Goal: Task Accomplishment & Management: Complete application form

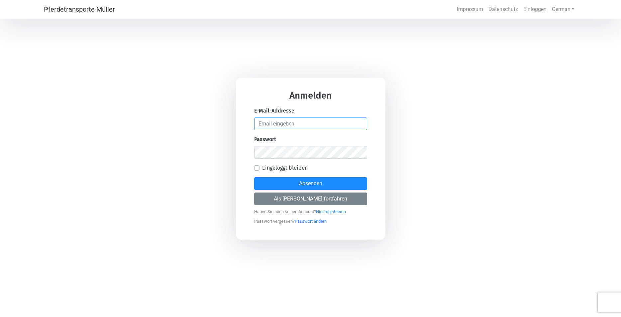
click at [302, 124] on input "email" at bounding box center [310, 124] width 113 height 13
type input "[EMAIL_ADDRESS][DOMAIN_NAME]"
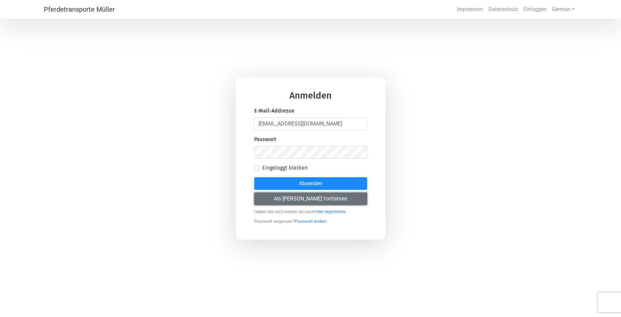
click at [316, 199] on button "Als [PERSON_NAME] fortfahren" at bounding box center [310, 199] width 113 height 13
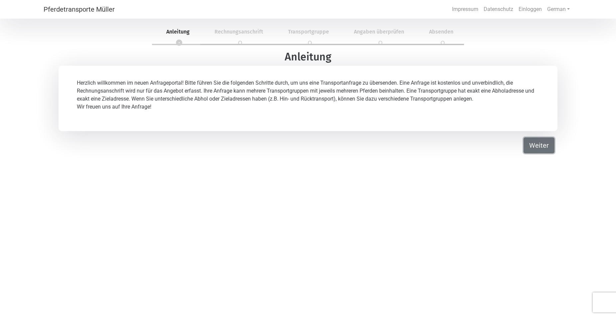
click at [542, 149] on button "Weiter" at bounding box center [538, 146] width 31 height 16
select select "DE"
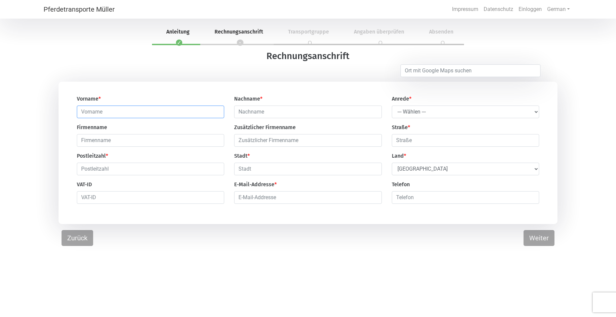
click at [156, 112] on input "text" at bounding box center [150, 112] width 147 height 13
type input "[PERSON_NAME]"
click at [146, 140] on input "text" at bounding box center [150, 140] width 147 height 13
type input "[PERSON_NAME]"
click at [144, 172] on input "text" at bounding box center [150, 169] width 147 height 13
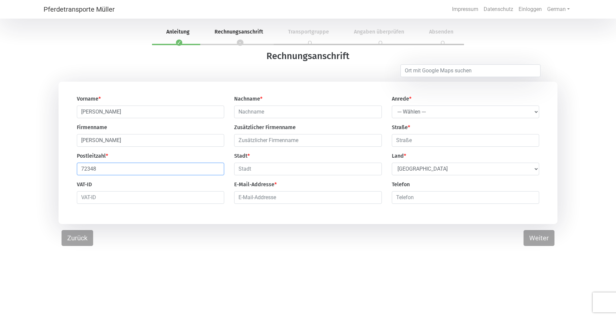
type input "72348"
click at [259, 275] on div "Pferdetransporte [PERSON_NAME] Impressum Datenschutz Einloggen German English G…" at bounding box center [308, 178] width 616 height 317
click at [392, 106] on select "--- Wählen --- Herr Frau" at bounding box center [465, 112] width 147 height 13
select select "Mr."
click option "Herr" at bounding box center [0, 0] width 0 height 0
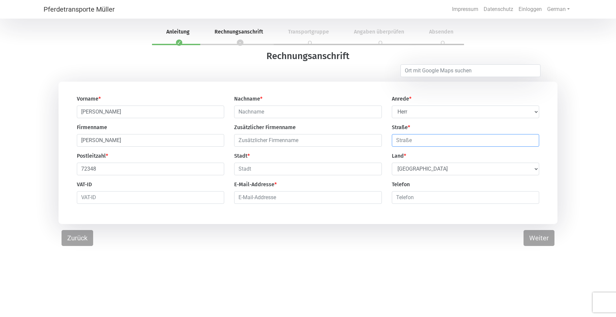
click at [423, 143] on input "text" at bounding box center [465, 140] width 147 height 13
type input "[STREET_ADDRESS]"
click at [433, 200] on input "number" at bounding box center [465, 197] width 147 height 13
click at [535, 241] on button "Weiter" at bounding box center [538, 238] width 31 height 16
click at [300, 115] on input "text" at bounding box center [307, 112] width 147 height 13
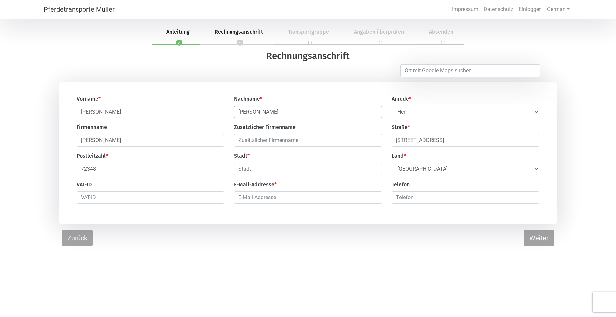
type input "[PERSON_NAME]"
click at [204, 146] on input "[PERSON_NAME]" at bounding box center [150, 140] width 147 height 13
type input "P"
click at [318, 174] on input "text" at bounding box center [307, 169] width 147 height 13
type input "[PERSON_NAME]"
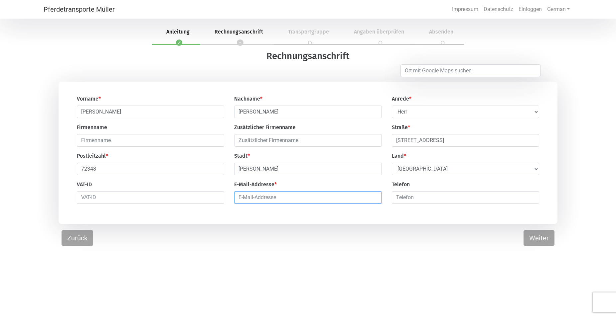
click at [302, 201] on input "email" at bounding box center [307, 197] width 147 height 13
type input "[EMAIL_ADDRESS][DOMAIN_NAME]"
click at [536, 243] on button "Weiter" at bounding box center [538, 238] width 31 height 16
select select "DE"
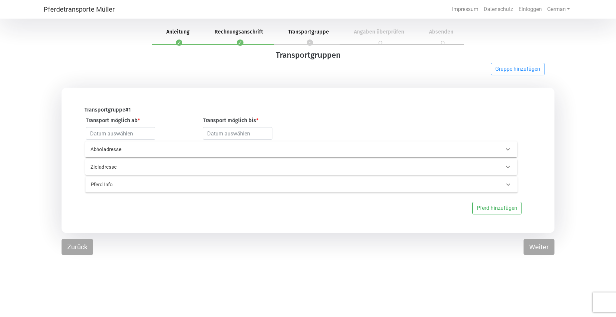
click at [134, 149] on p "Abholadresse" at bounding box center [187, 150] width 195 height 8
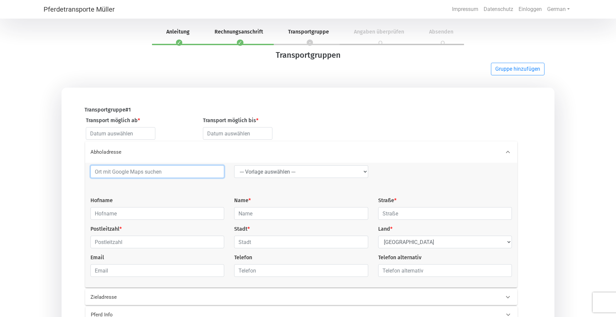
click at [155, 175] on input at bounding box center [157, 172] width 134 height 13
click at [234, 166] on select "--- Vorlage auswählen --- LGG" at bounding box center [301, 172] width 134 height 13
select select "LGG"
click option "LGG" at bounding box center [0, 0] width 0 height 0
type input "Flughafen"
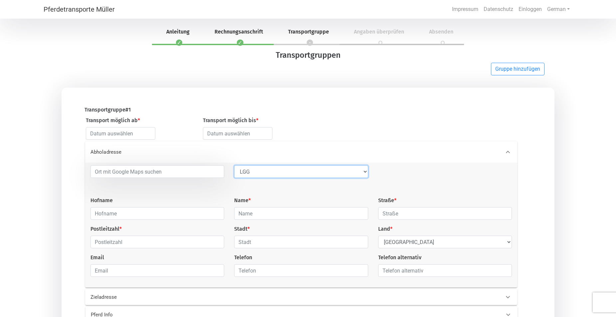
type input "Rue de l’Aéroport"
type input "4460"
type input "Grâce-Hollogne"
select select "BE"
click at [234, 166] on select "--- Vorlage auswählen --- LGG" at bounding box center [301, 172] width 134 height 13
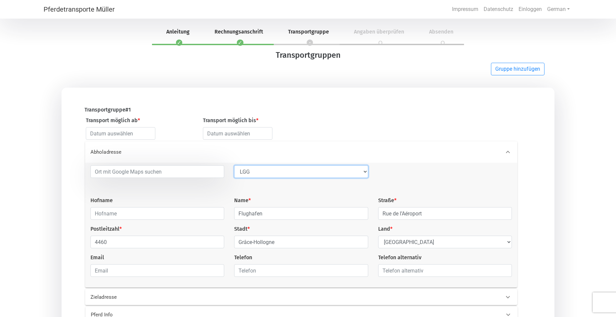
select select
click option "--- Vorlage auswählen ---" at bounding box center [0, 0] width 0 height 0
click at [195, 173] on input at bounding box center [157, 172] width 134 height 13
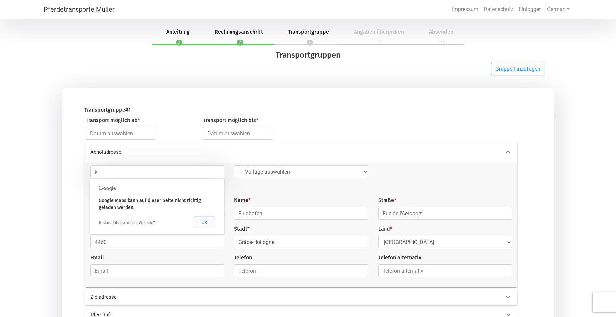
click at [204, 225] on button "Ok" at bounding box center [204, 223] width 22 height 12
click at [159, 171] on input "kl" at bounding box center [157, 172] width 134 height 13
type input "k"
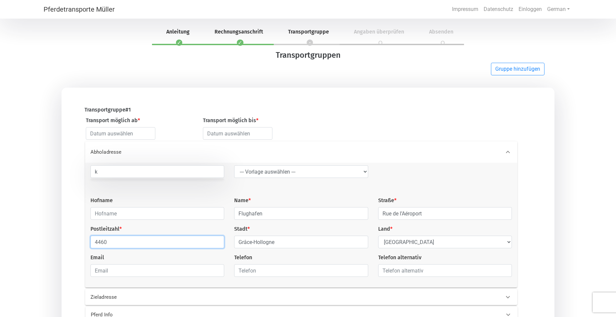
click at [157, 246] on input "4460" at bounding box center [157, 242] width 134 height 13
type input "4"
type input "833"
click at [378, 236] on select "Select Country [GEOGRAPHIC_DATA] [GEOGRAPHIC_DATA] [GEOGRAPHIC_DATA] [GEOGRAPHI…" at bounding box center [445, 242] width 134 height 13
select select "AT"
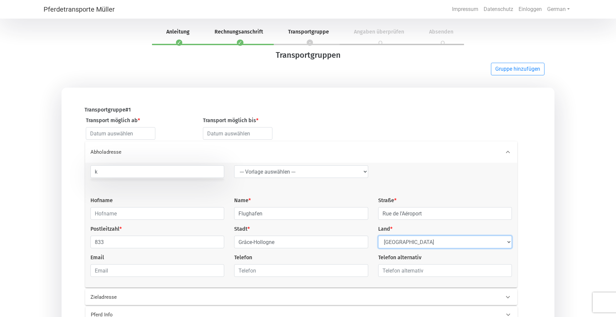
click option "[GEOGRAPHIC_DATA]" at bounding box center [0, 0] width 0 height 0
click at [291, 244] on input "Grâce-Hollogne" at bounding box center [301, 242] width 134 height 13
type input "G"
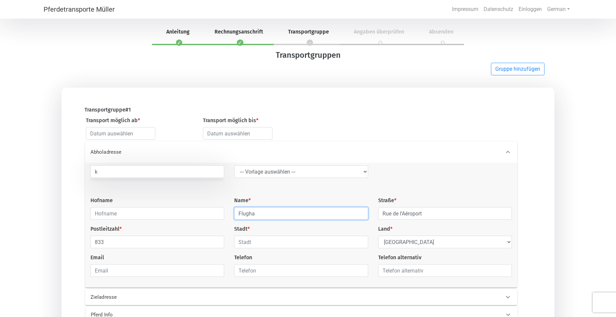
click at [290, 213] on input "Flugha" at bounding box center [301, 213] width 134 height 13
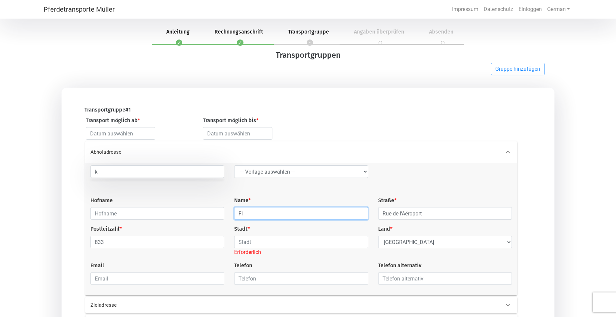
type input "F"
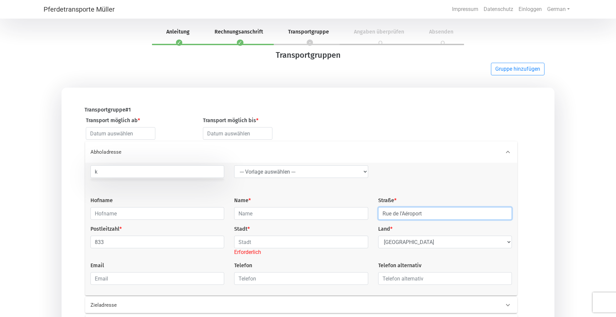
click at [481, 217] on input "Rue de l’Aéroport" at bounding box center [445, 213] width 134 height 13
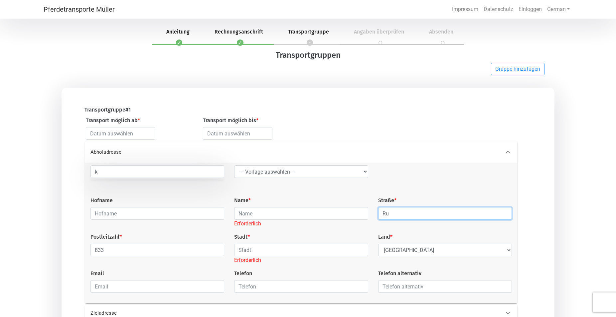
type input "R"
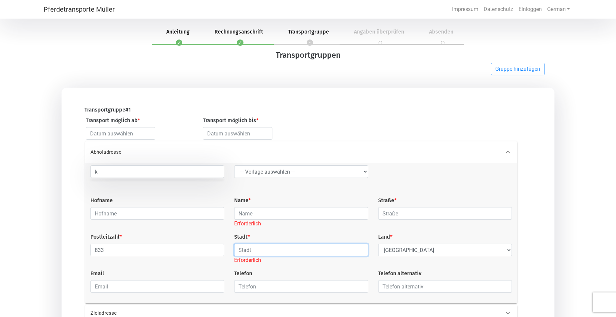
click at [271, 253] on input "text" at bounding box center [301, 250] width 134 height 13
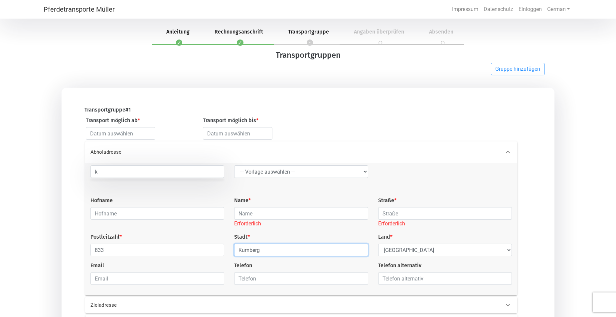
type input "Kumberg"
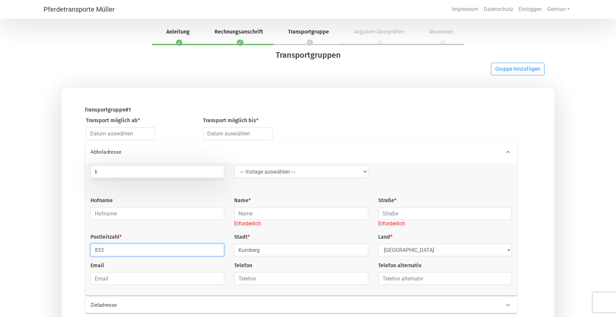
click at [210, 254] on input "833" at bounding box center [157, 250] width 134 height 13
type input "8"
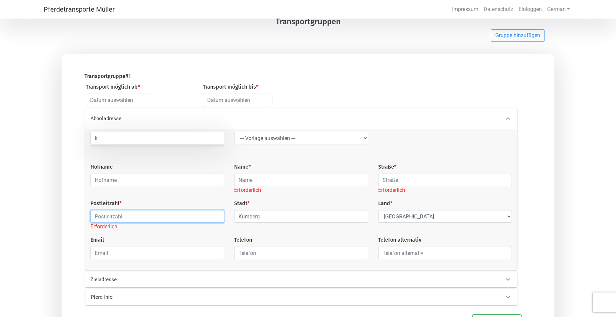
scroll to position [34, 0]
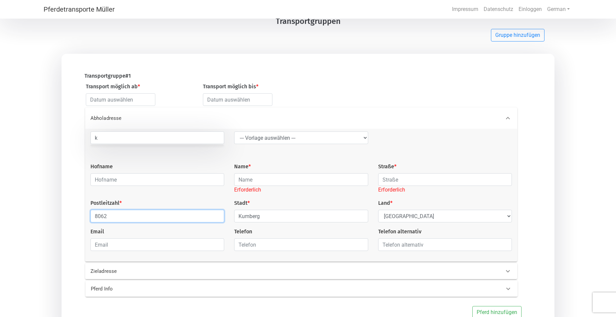
type input "8062"
click at [265, 180] on input "text" at bounding box center [301, 179] width 134 height 13
click at [206, 181] on input "text" at bounding box center [157, 179] width 134 height 13
click at [270, 177] on input "text" at bounding box center [301, 179] width 134 height 13
type input "?"
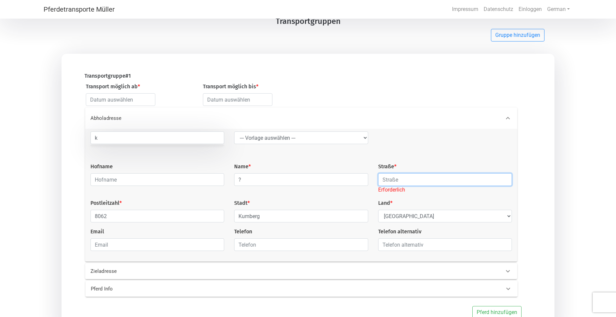
click at [398, 179] on input "text" at bounding box center [445, 179] width 134 height 13
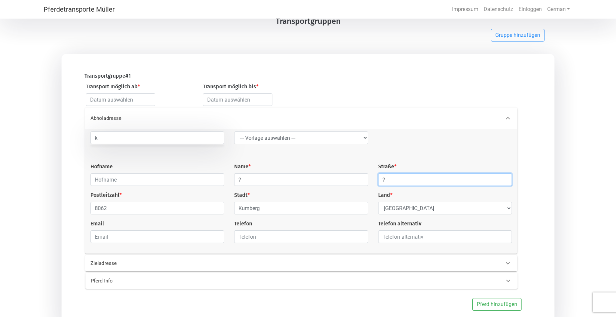
scroll to position [70, 0]
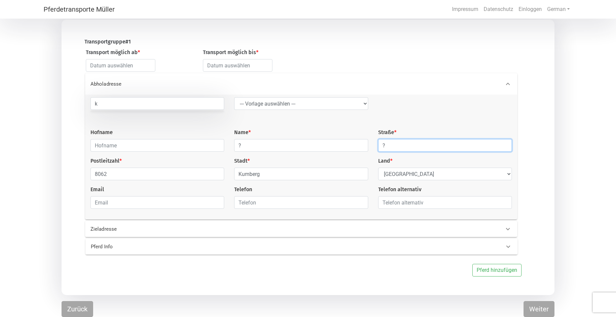
type input "?"
click at [139, 231] on p "Zieladresse" at bounding box center [187, 230] width 195 height 8
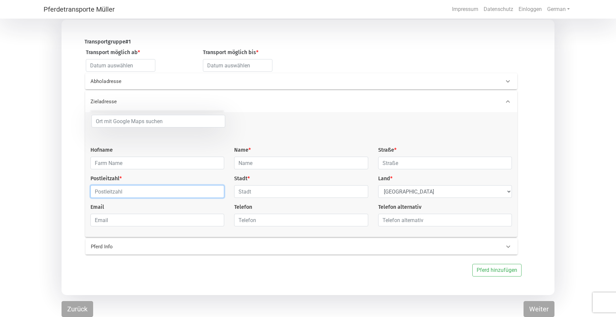
click at [151, 192] on input "text" at bounding box center [157, 191] width 134 height 13
type input "72348"
click at [276, 190] on input "text" at bounding box center [301, 191] width 134 height 13
type input "[PERSON_NAME]"
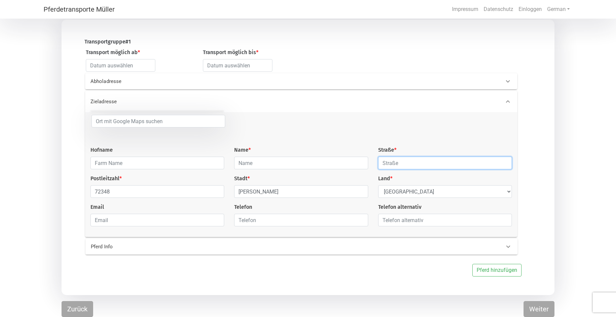
click at [406, 159] on input "text" at bounding box center [445, 163] width 134 height 13
type input "W"
type input "?"
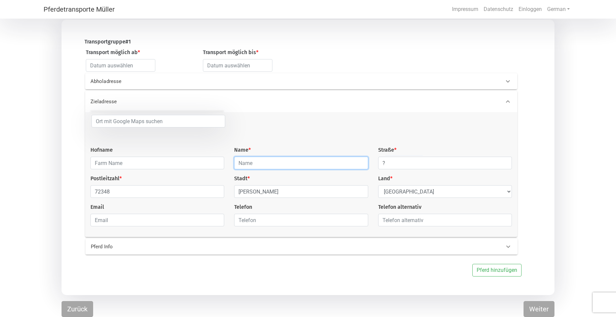
click at [301, 162] on input "text" at bounding box center [301, 163] width 134 height 13
type input "?"
click at [390, 246] on div "Pferd Info" at bounding box center [290, 247] width 409 height 8
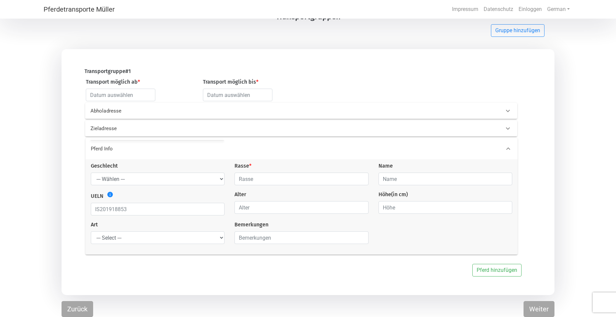
scroll to position [41, 0]
click at [91, 173] on select "--- Wählen --- Hengst Wallach Stute" at bounding box center [158, 179] width 134 height 13
select select "mare"
click option "Stute" at bounding box center [0, 0] width 0 height 0
click at [298, 175] on input "text" at bounding box center [301, 179] width 134 height 13
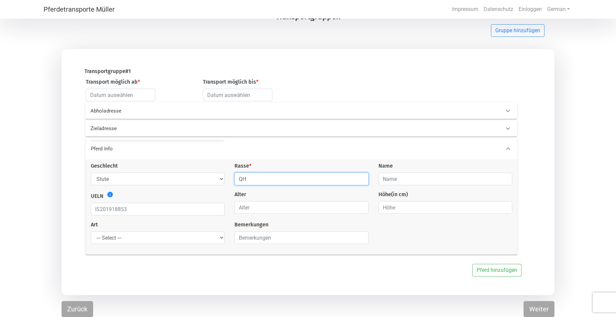
type input "QH"
click at [460, 182] on input "text" at bounding box center [445, 179] width 134 height 13
type input "Shine"
click at [457, 208] on input "number" at bounding box center [445, 207] width 134 height 13
type input "0"
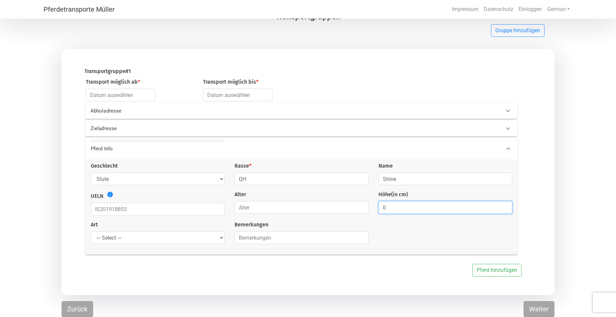
click at [504, 209] on input "0" at bounding box center [445, 207] width 134 height 13
type input "150"
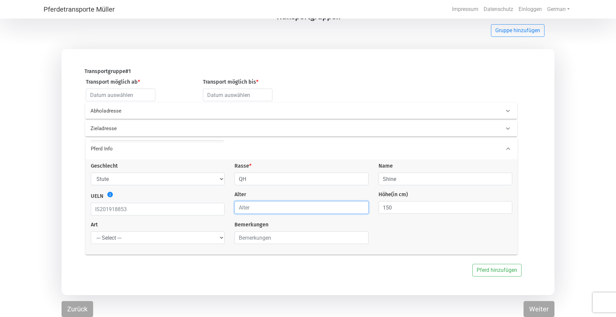
click at [272, 208] on input "number" at bounding box center [301, 207] width 134 height 13
type input "8"
click at [168, 211] on input "text" at bounding box center [158, 209] width 134 height 13
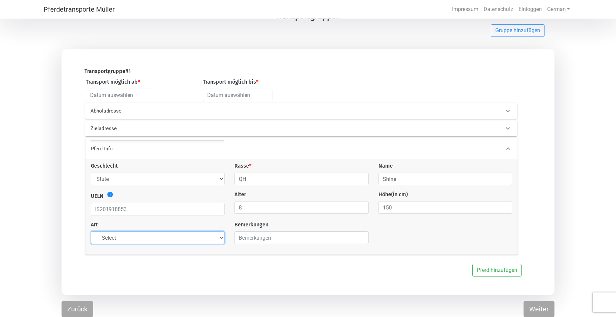
click at [91, 232] on select "--- Select --- Problempferd Reitpferd Rohes Pferd Fohlen" at bounding box center [158, 238] width 134 height 13
select select "saddle_horse"
click option "Reitpferd" at bounding box center [0, 0] width 0 height 0
click at [497, 270] on button "Pferd hinzufügen" at bounding box center [496, 270] width 49 height 13
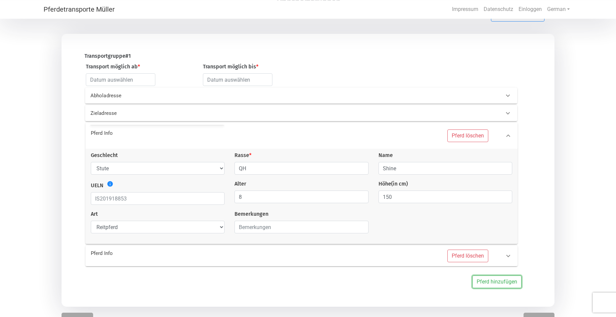
scroll to position [67, 0]
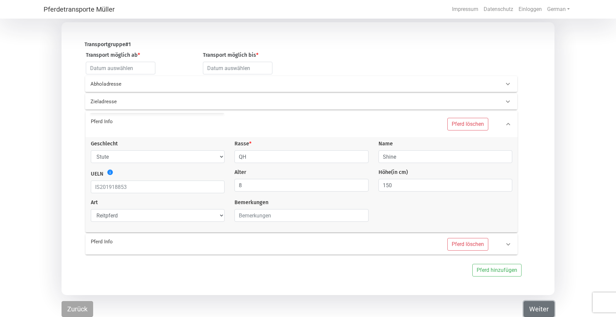
click at [538, 308] on button "Weiter" at bounding box center [538, 309] width 31 height 16
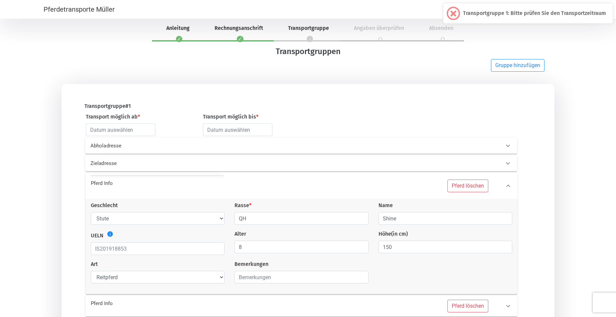
scroll to position [0, 0]
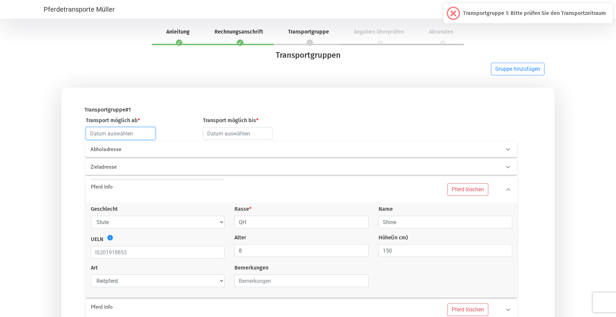
click at [142, 134] on input "text" at bounding box center [120, 133] width 69 height 13
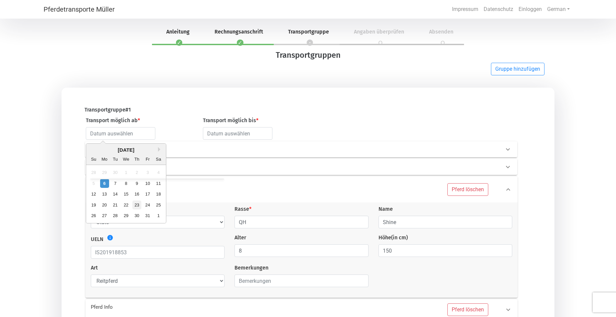
click at [138, 206] on div "23" at bounding box center [136, 205] width 9 height 9
type input "[DATE]"
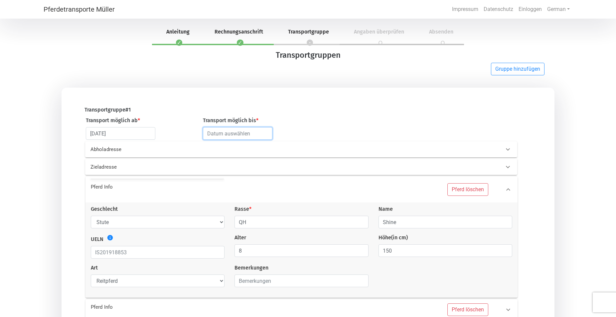
click at [240, 132] on input "text" at bounding box center [237, 133] width 69 height 13
click at [266, 215] on div "31" at bounding box center [264, 215] width 9 height 9
type input "[DATE]"
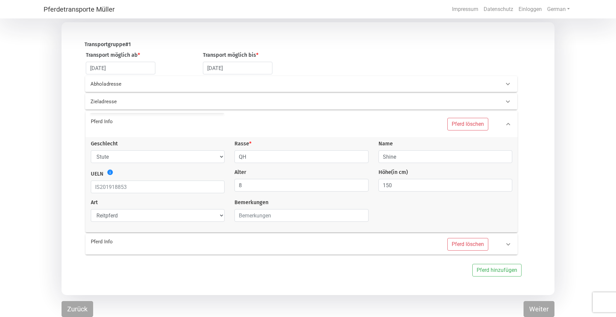
scroll to position [67, 0]
click at [542, 310] on button "Weiter" at bounding box center [538, 309] width 31 height 16
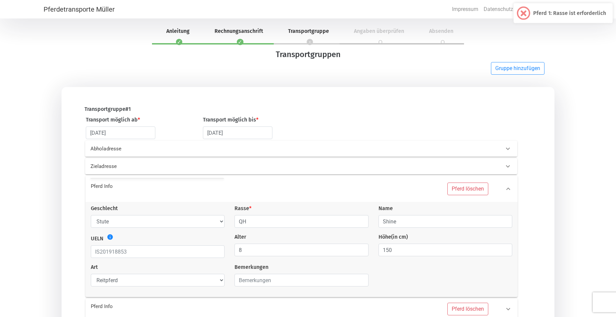
scroll to position [0, 0]
click at [296, 229] on input "QH" at bounding box center [301, 222] width 134 height 13
type input "Q"
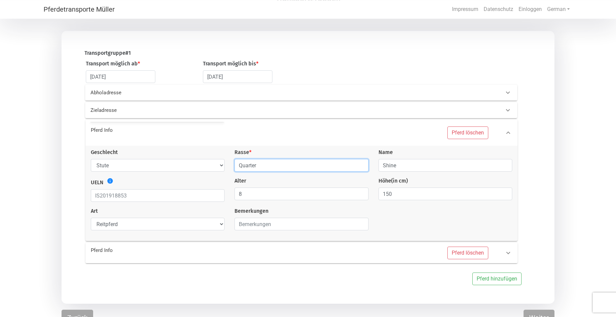
scroll to position [67, 0]
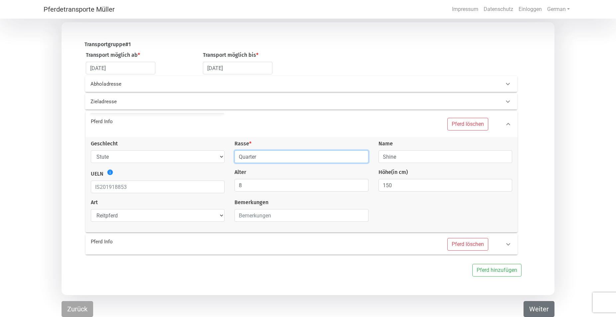
type input "Quarter"
click at [538, 306] on button "Weiter" at bounding box center [538, 309] width 31 height 16
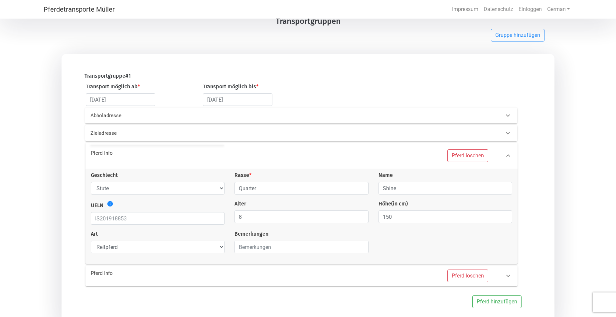
scroll to position [0, 0]
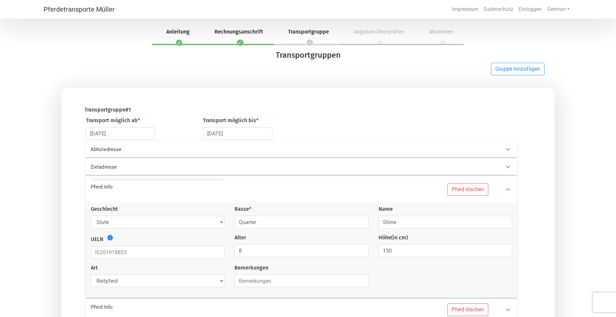
click at [292, 148] on div "Abholadresse" at bounding box center [289, 150] width 409 height 8
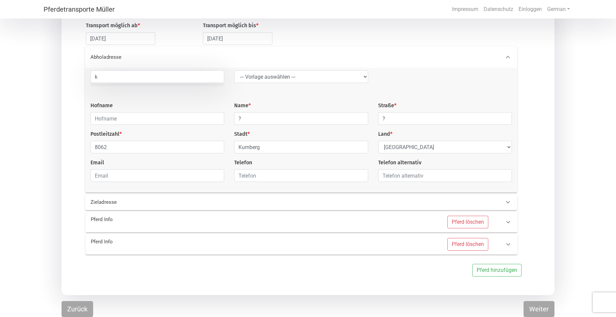
scroll to position [97, 0]
click at [180, 79] on input "k" at bounding box center [157, 76] width 134 height 13
click at [201, 203] on p "Zieladresse" at bounding box center [187, 203] width 195 height 8
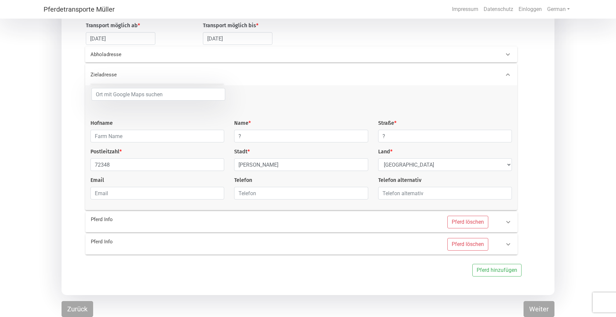
click at [422, 218] on div "Pferd löschen" at bounding box center [392, 222] width 205 height 13
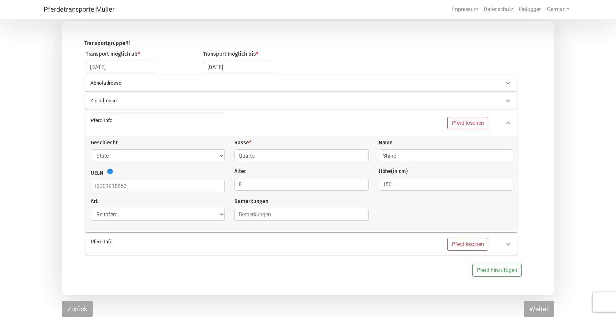
scroll to position [67, 0]
click at [471, 245] on button "Pferd löschen" at bounding box center [467, 244] width 41 height 13
select select
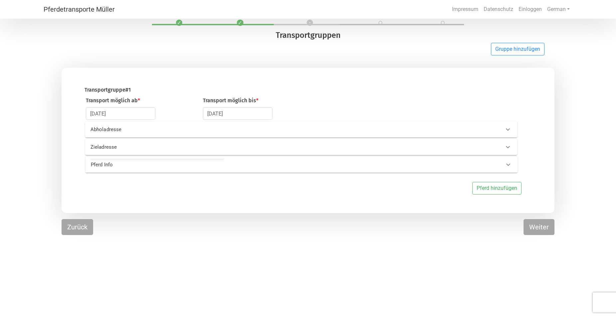
scroll to position [20, 0]
click at [539, 228] on button "Weiter" at bounding box center [538, 227] width 31 height 16
click at [388, 168] on div "Pferd Info" at bounding box center [290, 165] width 409 height 8
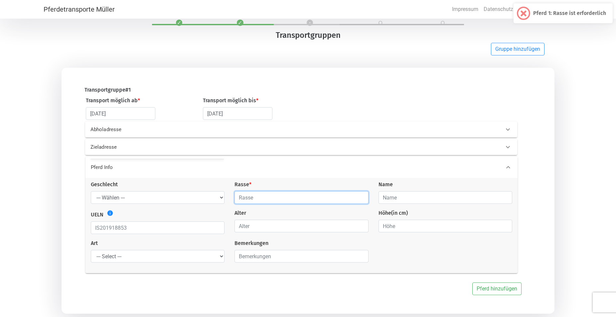
click at [294, 201] on input "text" at bounding box center [301, 197] width 134 height 13
type input "QH"
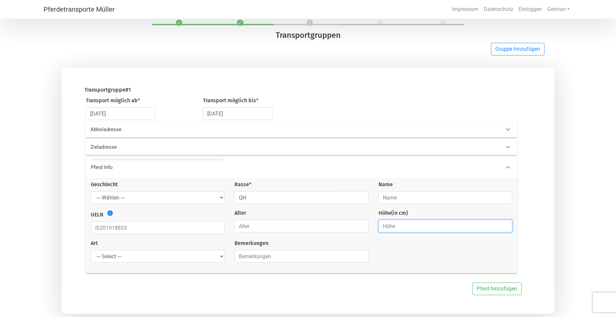
click at [416, 230] on input "number" at bounding box center [445, 226] width 134 height 13
type input "150"
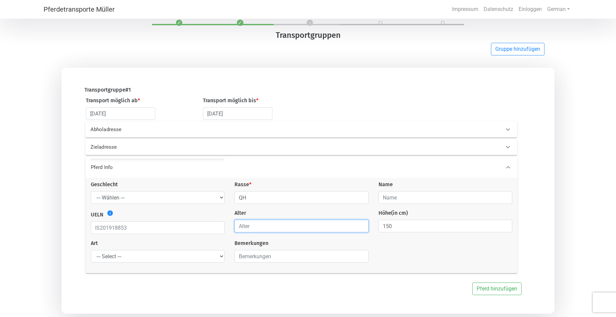
click at [317, 228] on input "number" at bounding box center [301, 226] width 134 height 13
type input "8"
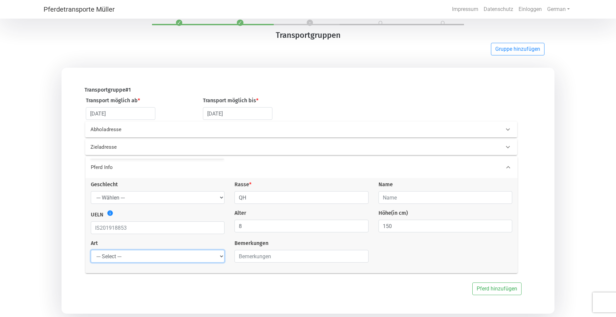
click at [91, 250] on select "--- Select --- Problempferd Reitpferd Rohes Pferd Fohlen" at bounding box center [158, 256] width 134 height 13
select select "saddle_horse"
click option "Reitpferd" at bounding box center [0, 0] width 0 height 0
click at [91, 191] on select "--- Wählen --- Hengst Wallach Stute" at bounding box center [158, 197] width 134 height 13
select select "mare"
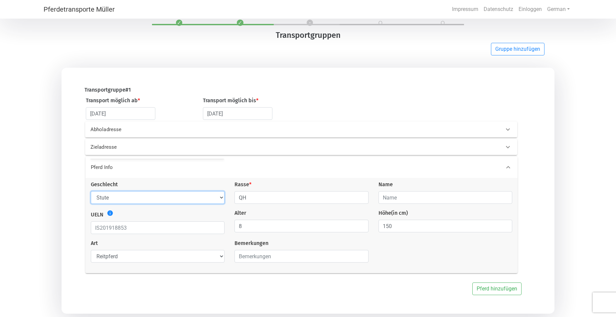
click option "Stute" at bounding box center [0, 0] width 0 height 0
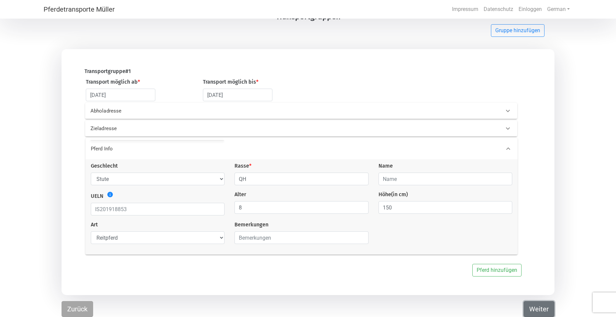
click at [545, 308] on button "Weiter" at bounding box center [538, 309] width 31 height 16
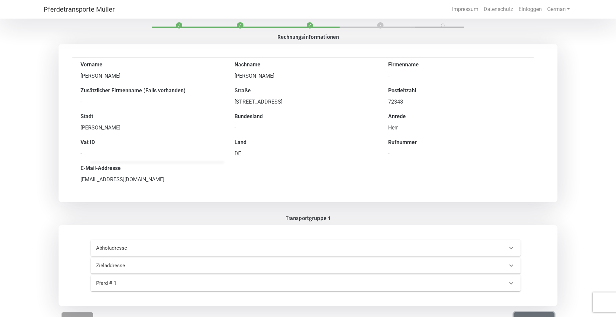
scroll to position [30, 0]
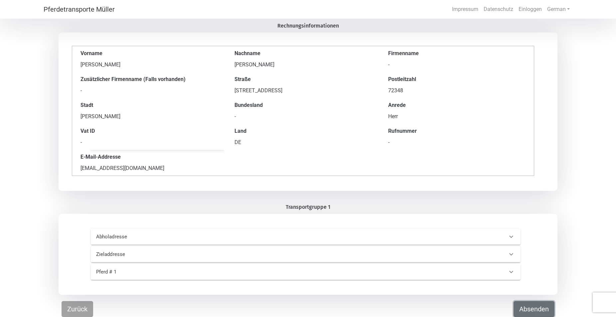
click at [532, 308] on button "Absenden" at bounding box center [533, 309] width 41 height 16
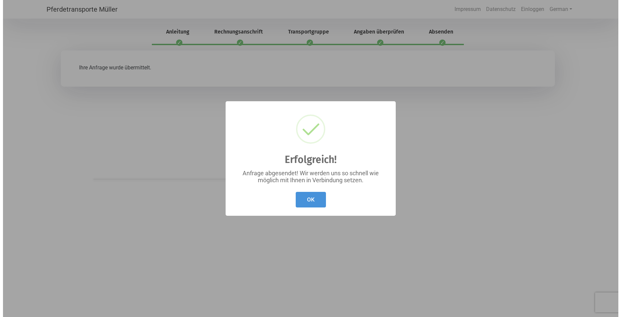
scroll to position [0, 0]
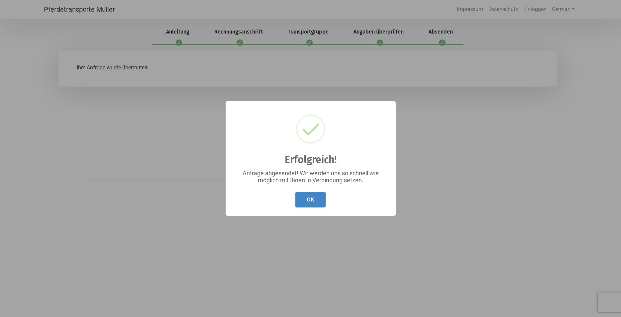
click at [314, 197] on button "OK" at bounding box center [310, 200] width 30 height 16
